Goal: Information Seeking & Learning: Find specific fact

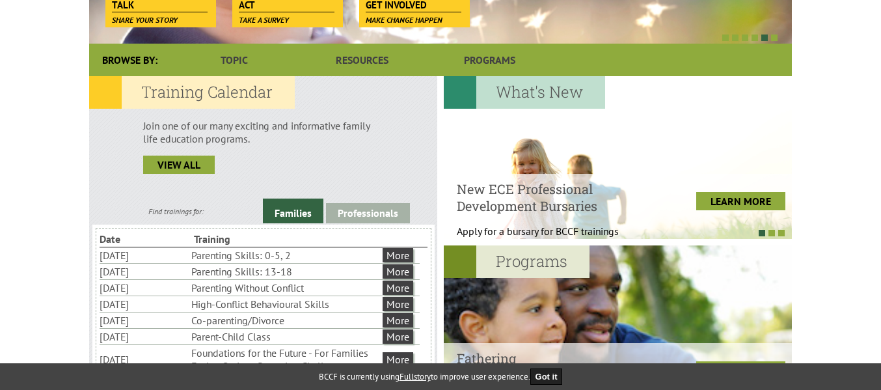
scroll to position [286, 0]
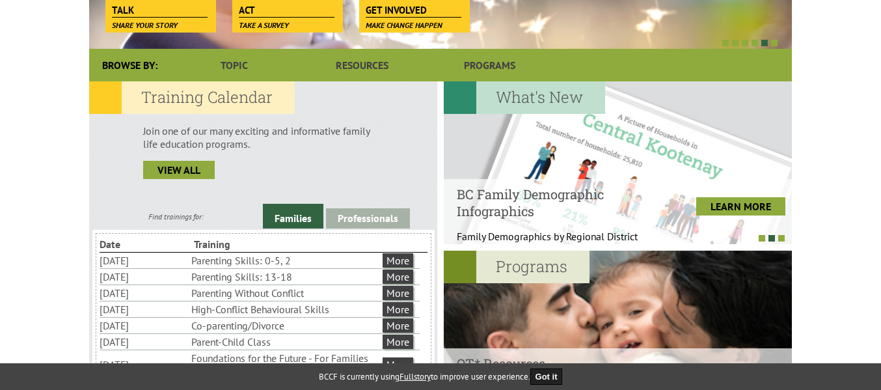
drag, startPoint x: 860, startPoint y: 130, endPoint x: 857, endPoint y: 105, distance: 25.0
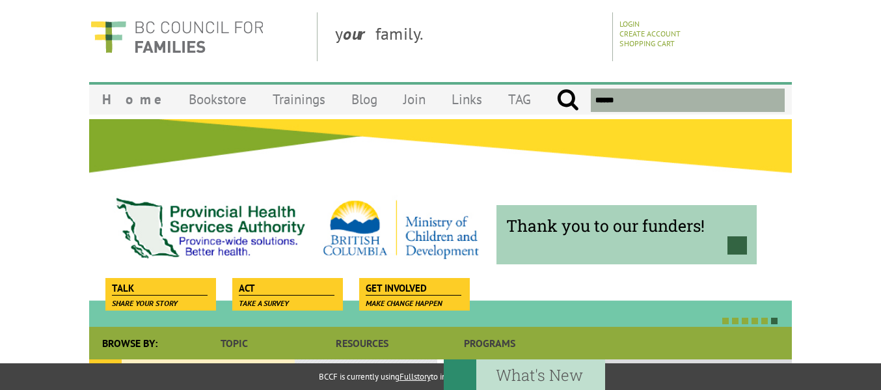
scroll to position [0, 0]
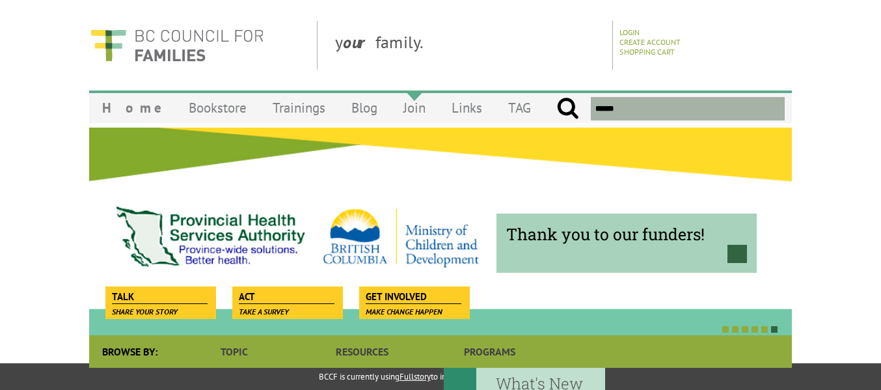
click at [393, 111] on link "Join" at bounding box center [414, 107] width 48 height 31
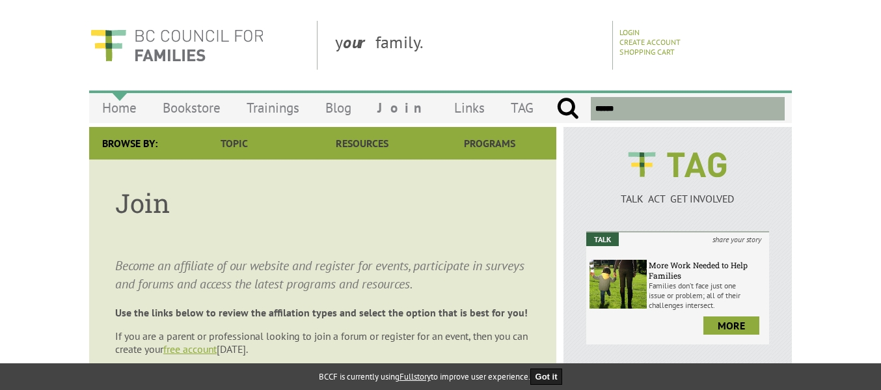
click at [127, 110] on link "Home" at bounding box center [119, 107] width 60 height 31
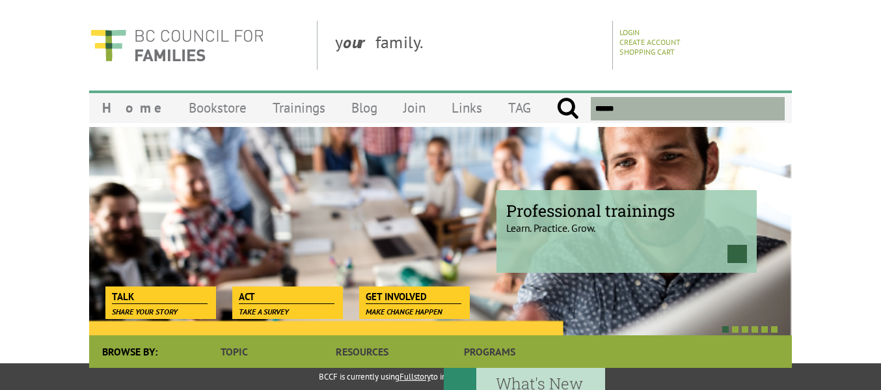
click at [632, 112] on input "text" at bounding box center [688, 108] width 194 height 23
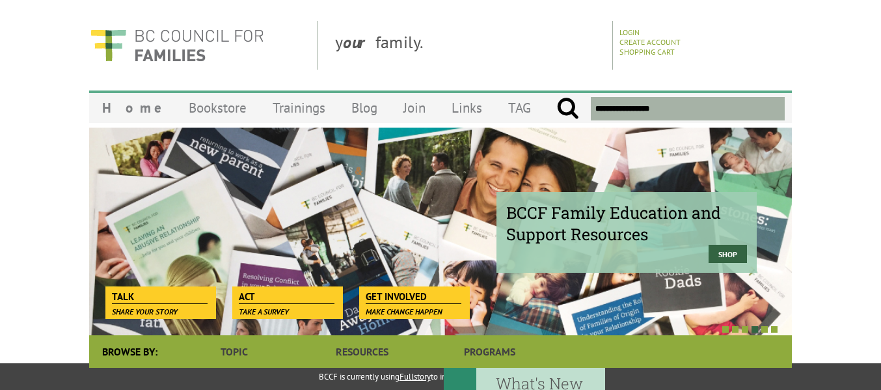
click at [645, 108] on input "**********" at bounding box center [688, 108] width 194 height 23
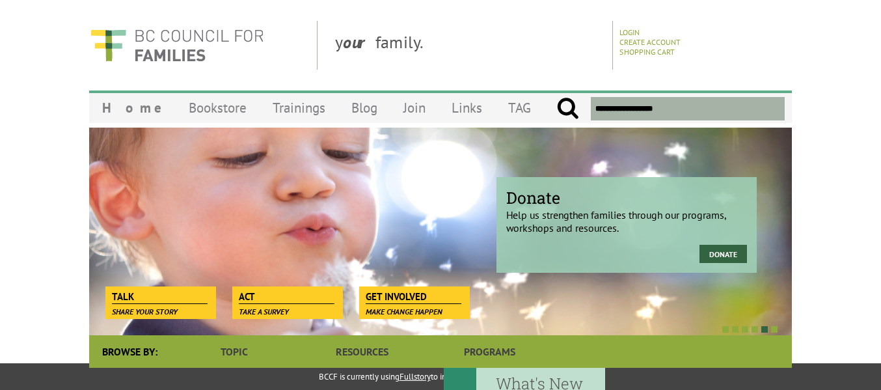
click at [726, 108] on input "**********" at bounding box center [688, 108] width 194 height 23
click at [556, 97] on input "submit" at bounding box center [567, 108] width 23 height 23
type input "**********"
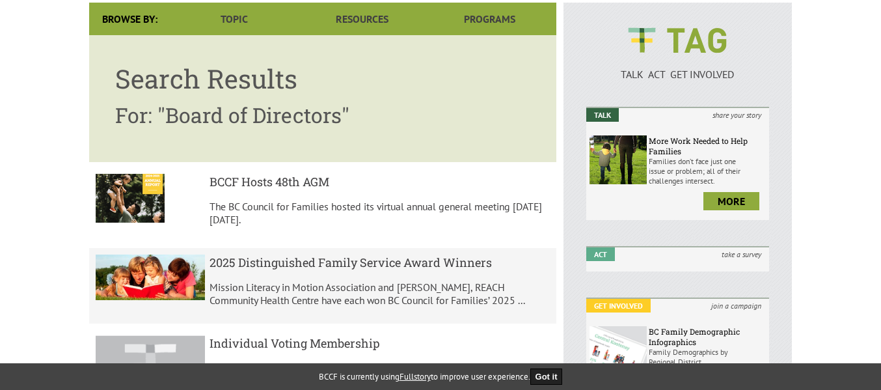
scroll to position [130, 0]
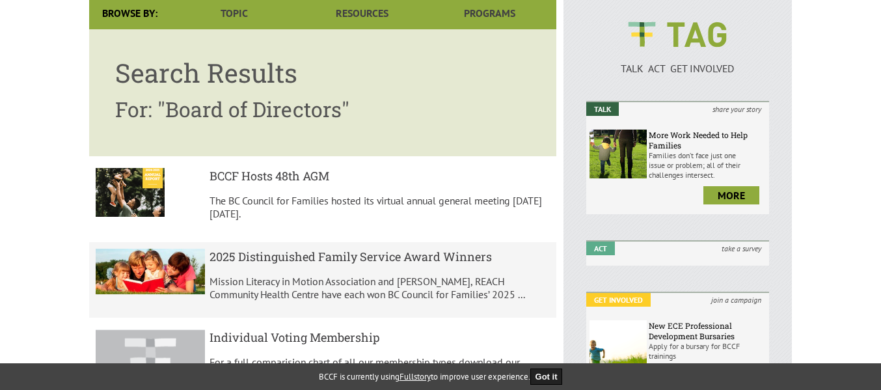
drag, startPoint x: 866, startPoint y: 172, endPoint x: 864, endPoint y: 163, distance: 9.2
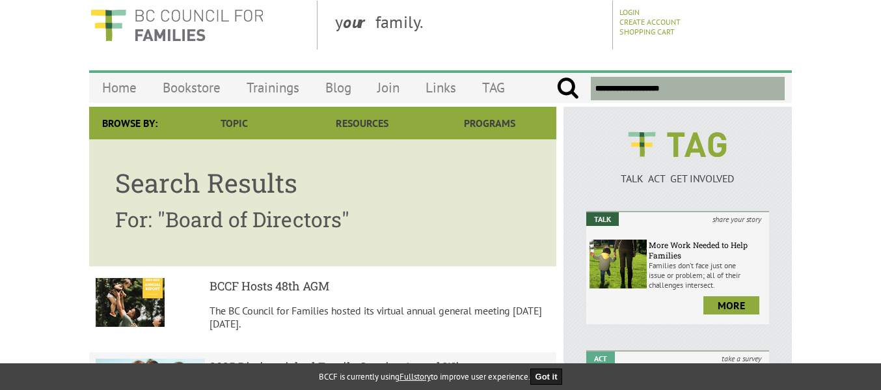
scroll to position [0, 0]
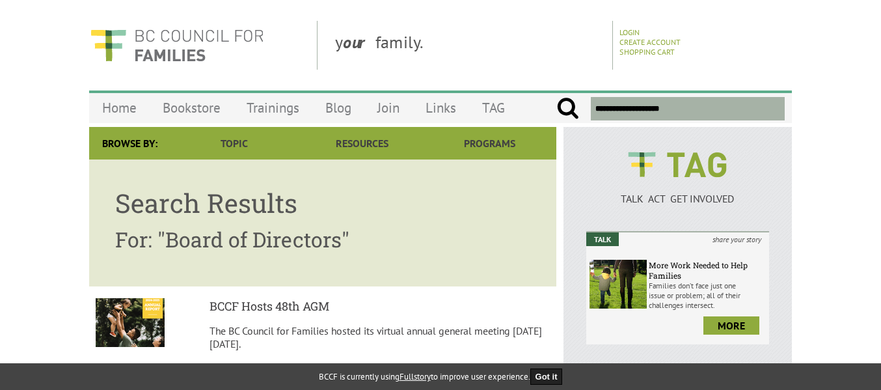
click at [682, 109] on input "**********" at bounding box center [688, 108] width 194 height 23
type input "*"
click at [287, 308] on h5 "BCCF Hosts 48th AGM" at bounding box center [379, 306] width 341 height 16
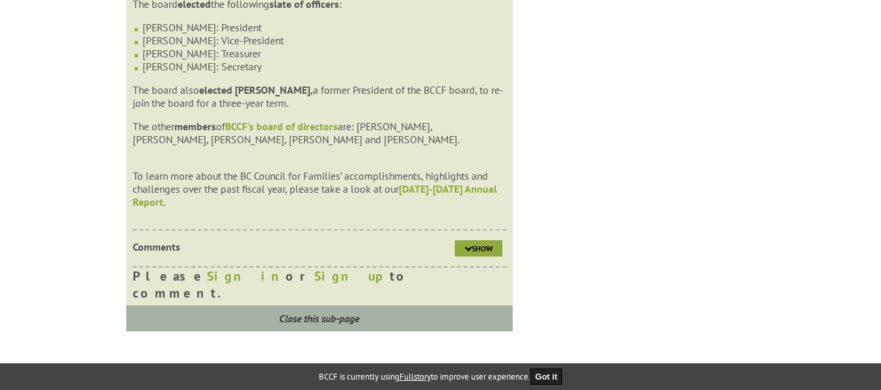
scroll to position [1502, 0]
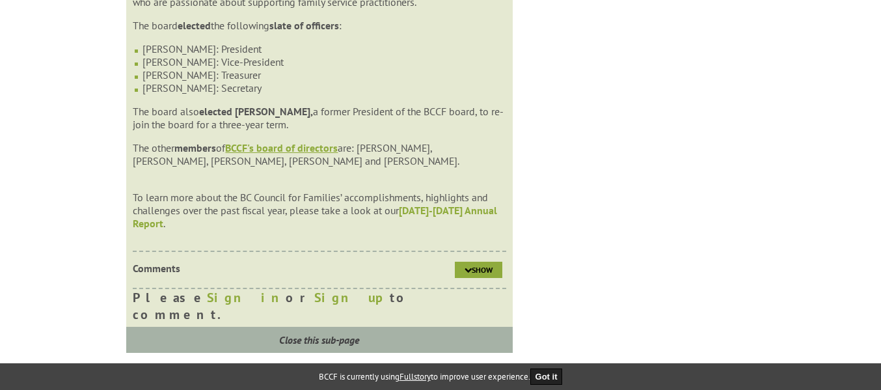
click at [297, 148] on strong "BCCF's board of directors" at bounding box center [281, 147] width 113 height 13
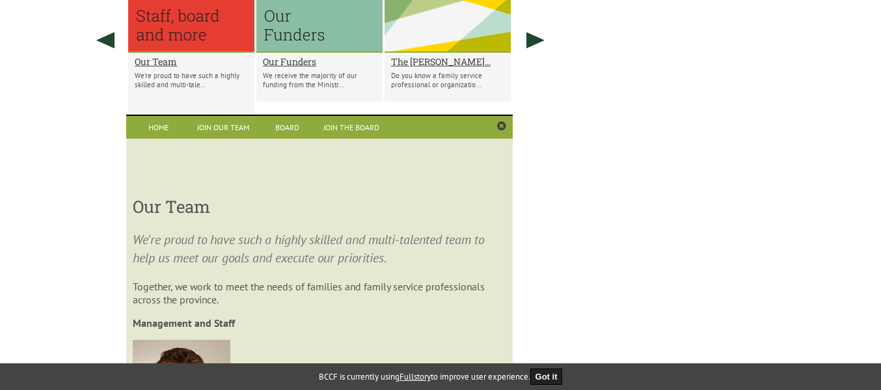
scroll to position [1035, 0]
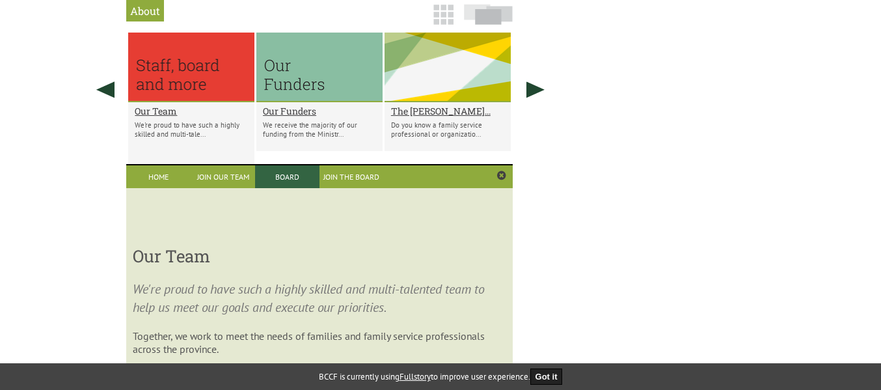
click at [291, 177] on link "Board" at bounding box center [287, 176] width 64 height 23
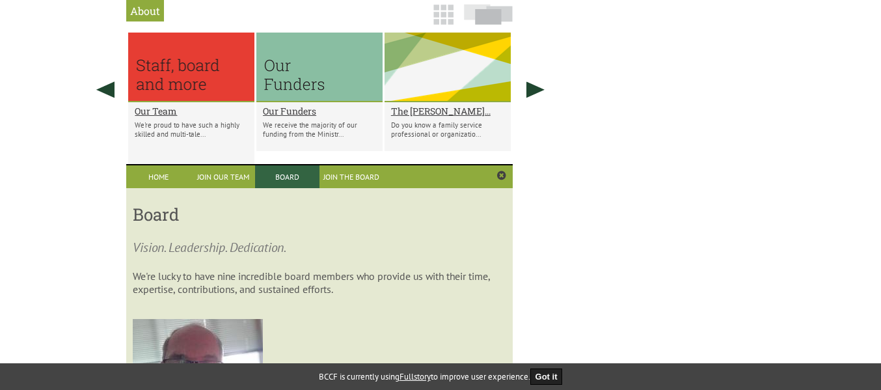
click at [285, 180] on link "Board" at bounding box center [287, 176] width 64 height 23
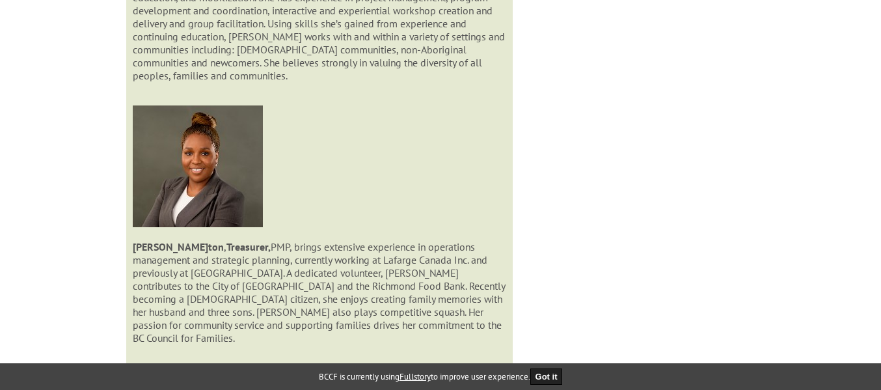
scroll to position [1814, 0]
